Goal: Task Accomplishment & Management: Manage account settings

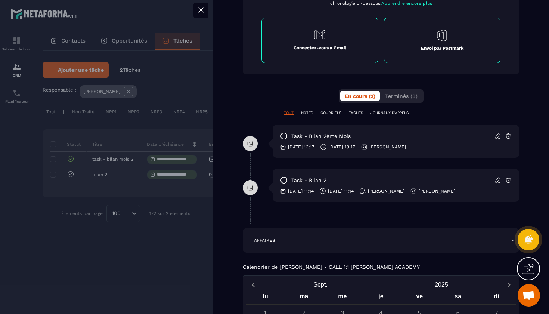
scroll to position [323, 0]
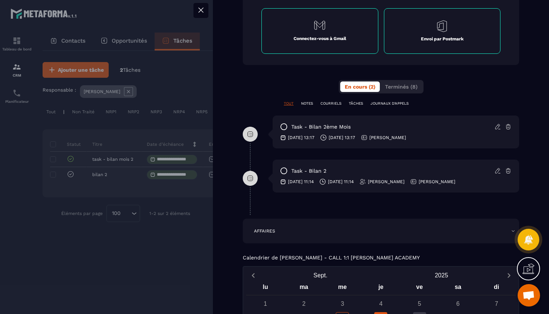
click at [496, 126] on icon at bounding box center [498, 126] width 7 height 7
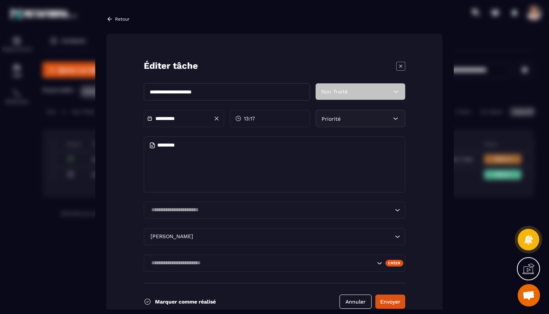
click at [399, 65] on icon "Modal window" at bounding box center [400, 66] width 9 height 9
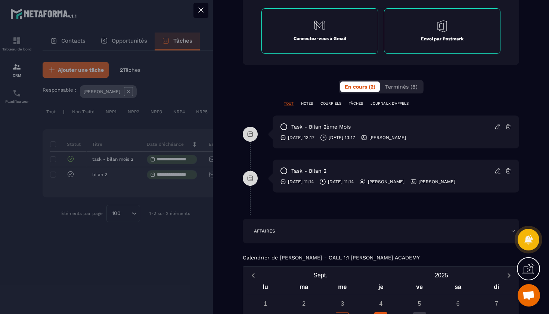
click at [285, 171] on icon at bounding box center [283, 170] width 7 height 7
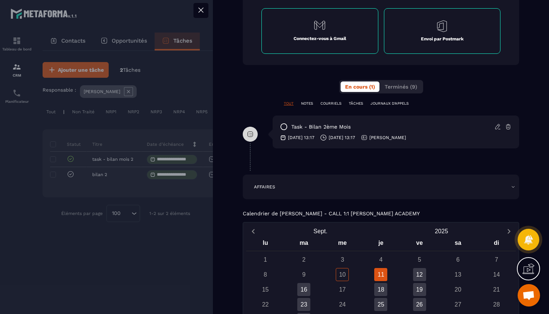
click at [497, 126] on icon at bounding box center [497, 126] width 4 height 5
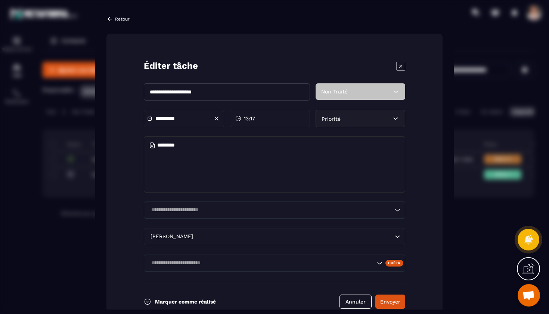
click at [270, 146] on textarea "Modal window" at bounding box center [275, 164] width 262 height 56
type textarea "**********"
click at [390, 302] on button "Envoyer" at bounding box center [390, 301] width 30 height 14
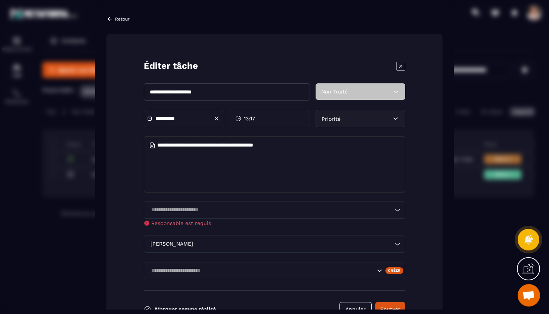
click at [399, 65] on icon "Modal window" at bounding box center [400, 66] width 9 height 9
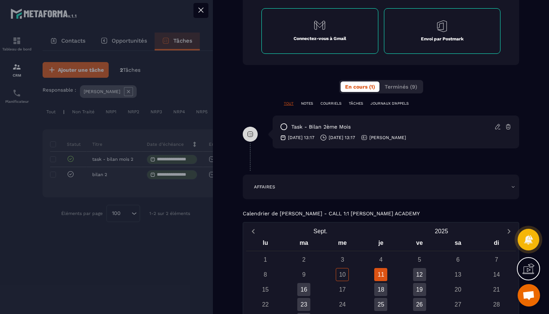
click at [498, 126] on icon at bounding box center [498, 126] width 7 height 7
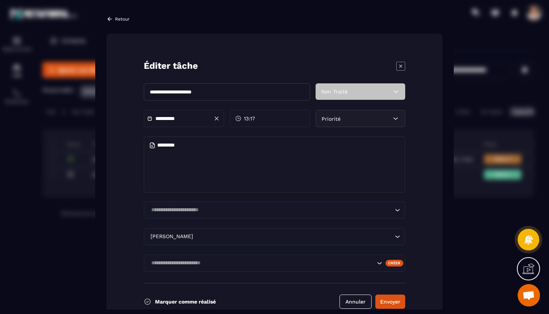
click at [248, 150] on textarea "Modal window" at bounding box center [275, 164] width 262 height 56
type textarea "**********"
click at [387, 303] on button "Envoyer" at bounding box center [390, 301] width 30 height 14
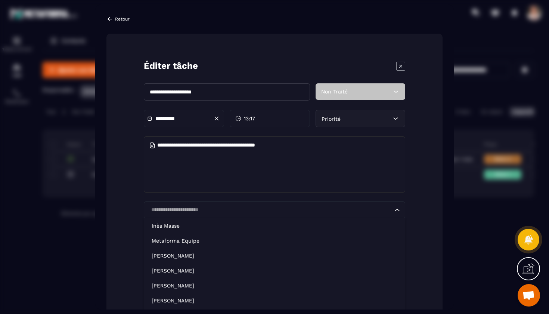
click at [374, 209] on input "Search for option" at bounding box center [271, 210] width 244 height 8
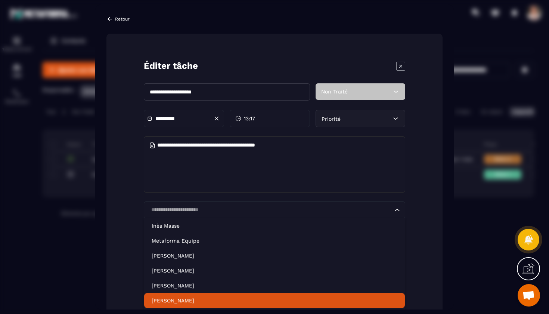
click at [193, 299] on p "[PERSON_NAME]" at bounding box center [275, 300] width 246 height 7
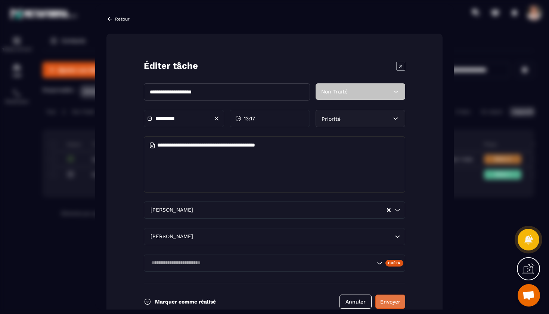
click at [385, 299] on button "Envoyer" at bounding box center [390, 301] width 30 height 14
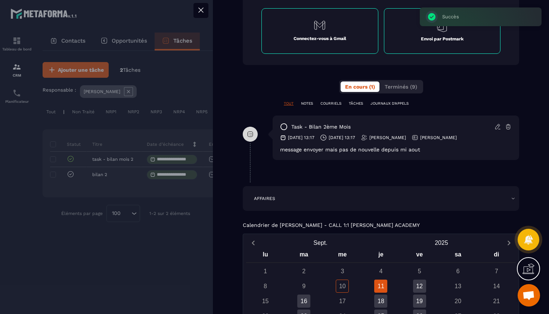
click at [284, 126] on icon at bounding box center [283, 126] width 7 height 7
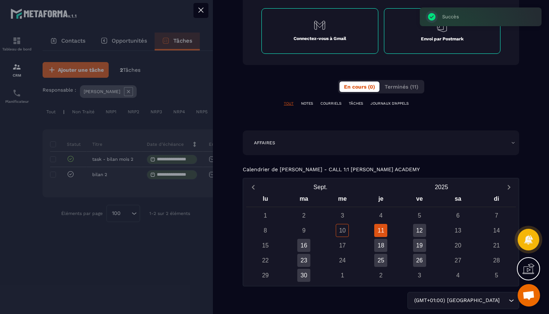
click at [199, 10] on icon at bounding box center [201, 10] width 9 height 9
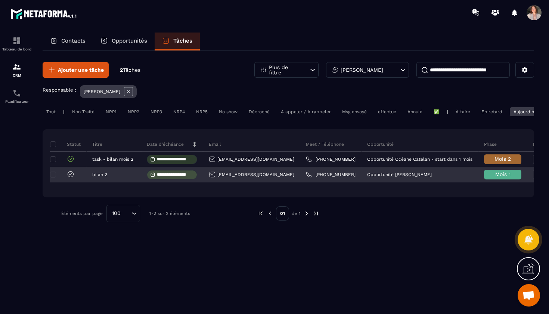
click at [68, 178] on icon at bounding box center [70, 173] width 7 height 7
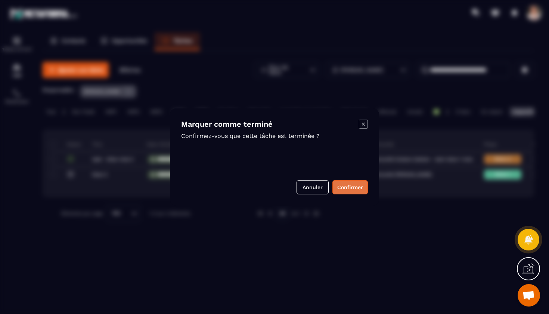
click at [351, 187] on button "Confirmer" at bounding box center [349, 187] width 35 height 14
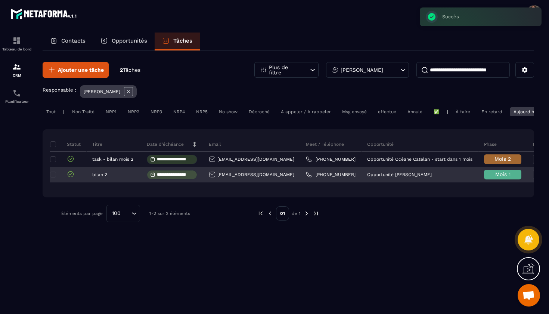
click at [495, 177] on span "Mois 1" at bounding box center [502, 174] width 15 height 6
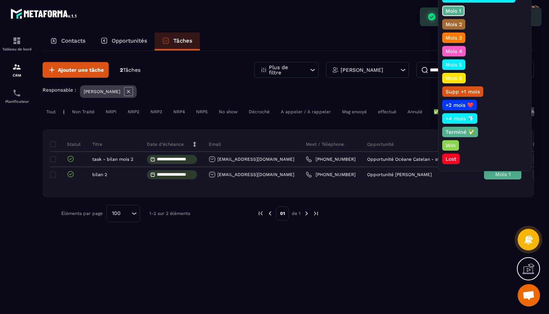
click at [460, 24] on p "Mois 2" at bounding box center [454, 24] width 19 height 7
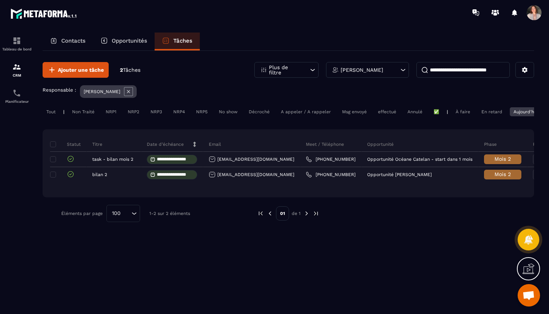
click at [485, 112] on div "En retard" at bounding box center [492, 111] width 28 height 9
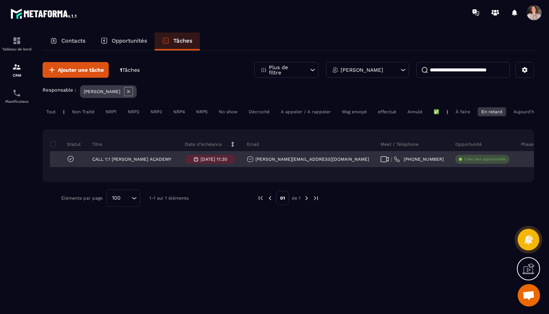
click at [74, 160] on icon at bounding box center [70, 158] width 7 height 7
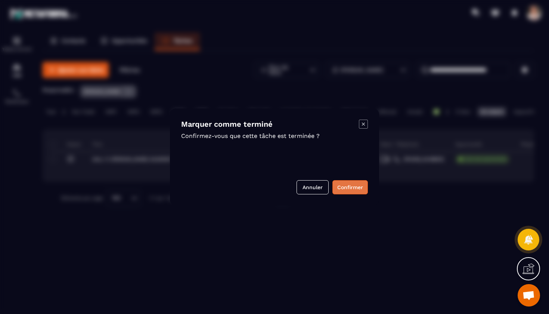
click at [358, 190] on button "Confirmer" at bounding box center [349, 187] width 35 height 14
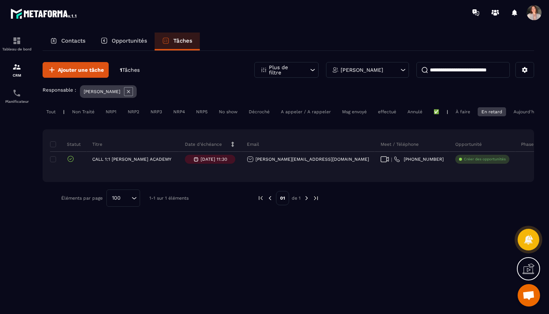
click at [464, 112] on div "À faire" at bounding box center [463, 111] width 22 height 9
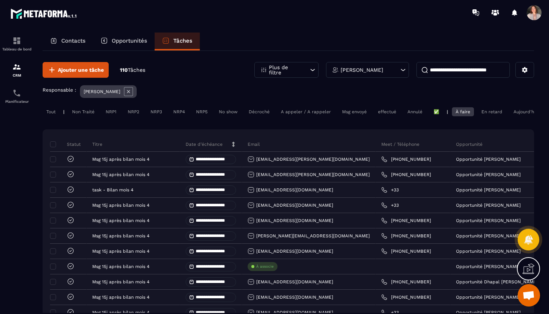
click at [484, 112] on div "En retard" at bounding box center [492, 111] width 28 height 9
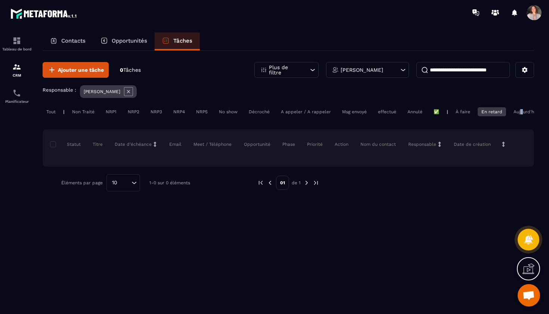
click at [521, 112] on div "Aujourd'hui" at bounding box center [526, 111] width 32 height 9
